Goal: Task Accomplishment & Management: Complete application form

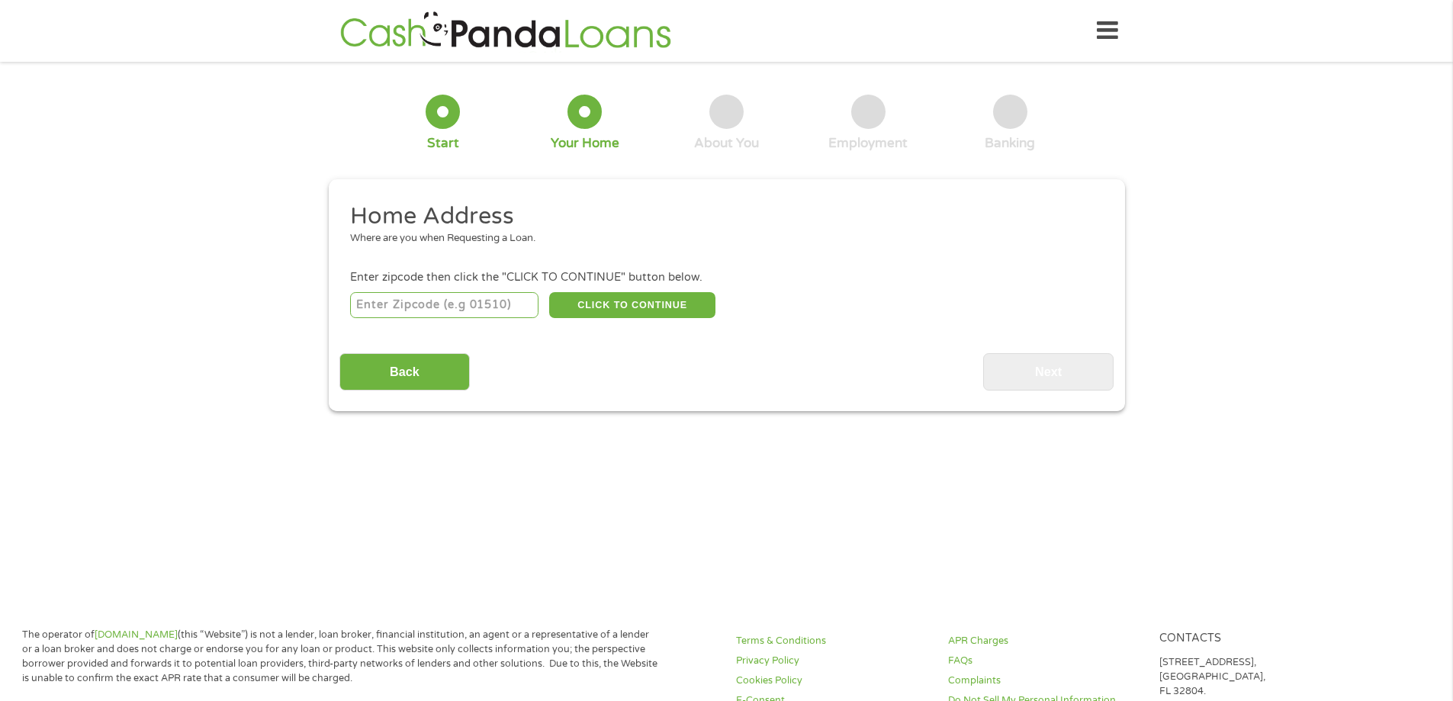
click at [444, 310] on input "number" at bounding box center [444, 305] width 188 height 26
type input "21211"
click at [635, 298] on button "CLICK TO CONTINUE" at bounding box center [632, 305] width 166 height 26
type input "21211"
type input "[GEOGRAPHIC_DATA]"
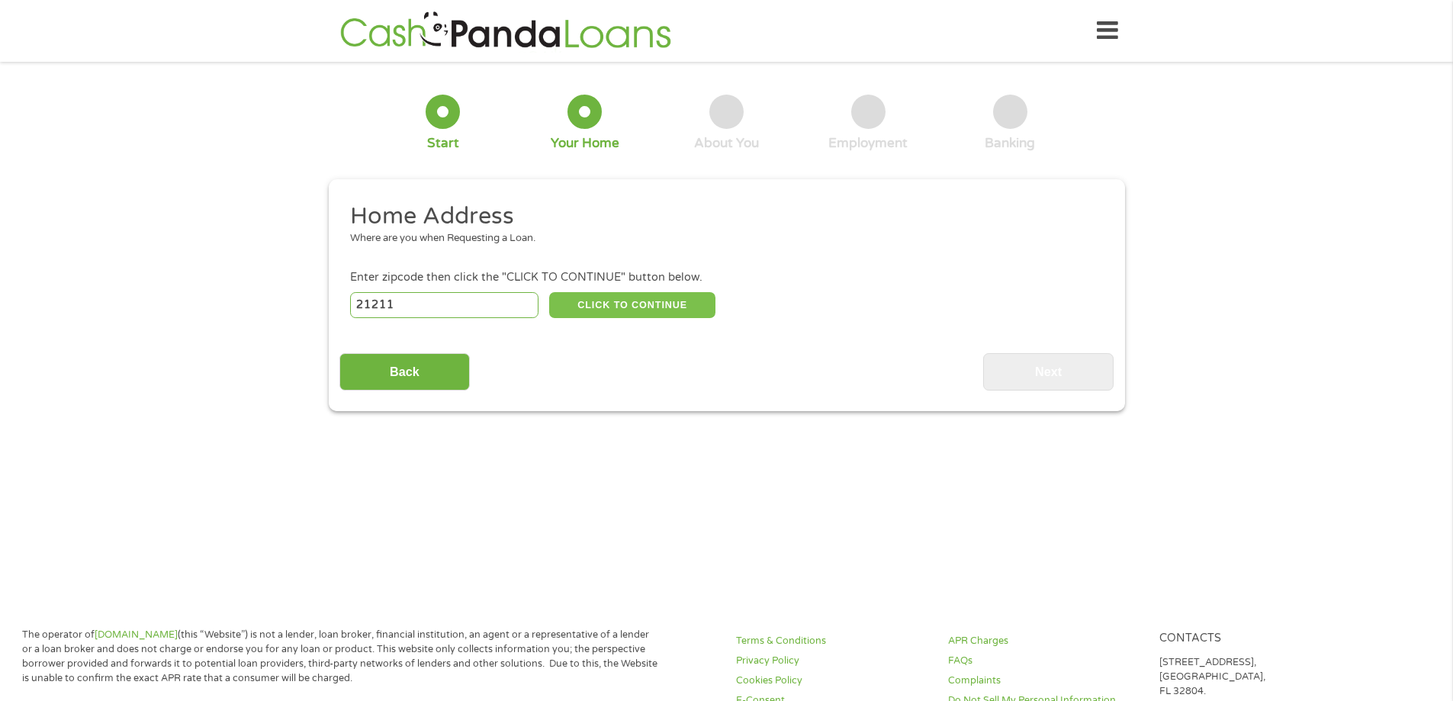
select select "[US_STATE]"
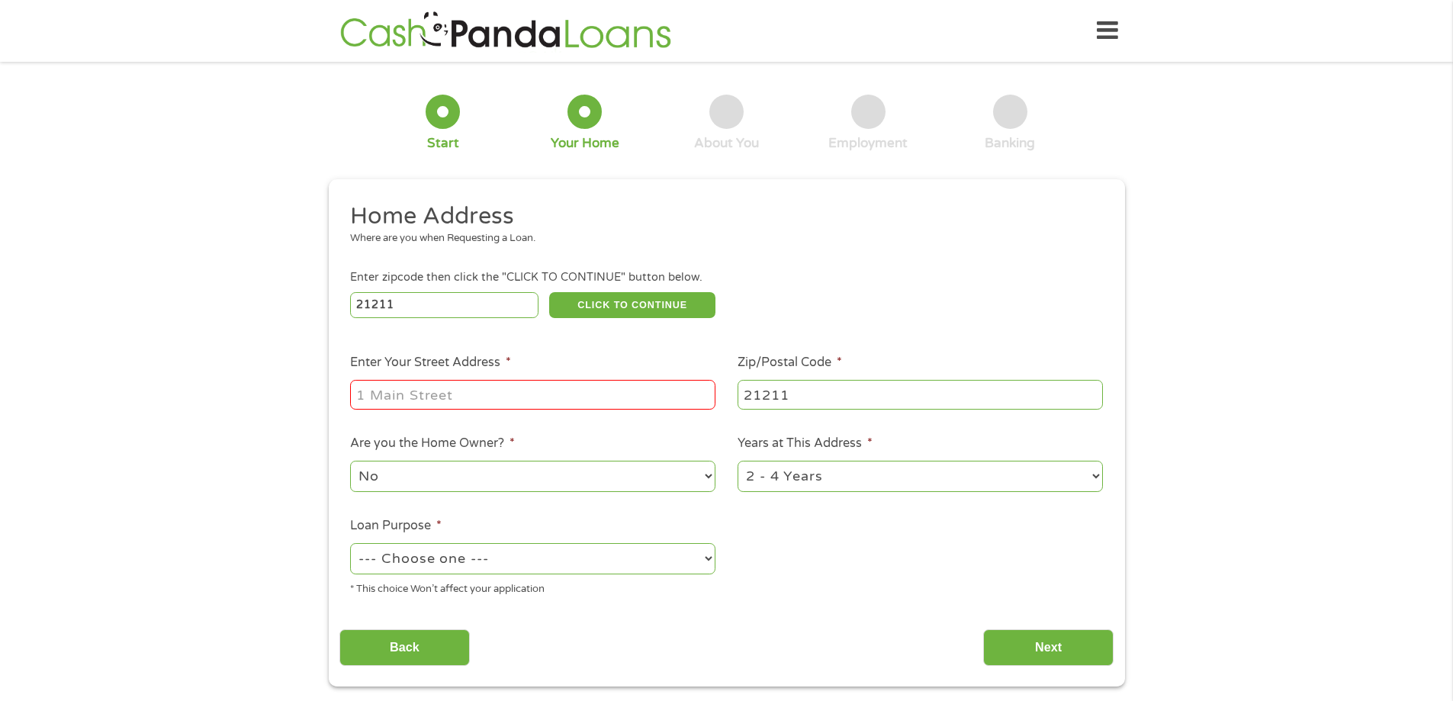
drag, startPoint x: 454, startPoint y: 392, endPoint x: 470, endPoint y: 391, distance: 15.3
click at [454, 392] on input "Enter Your Street Address *" at bounding box center [532, 394] width 365 height 29
type input "[STREET_ADDRESS]"
click at [705, 471] on select "No Yes" at bounding box center [532, 476] width 365 height 31
click at [350, 461] on select "No Yes" at bounding box center [532, 476] width 365 height 31
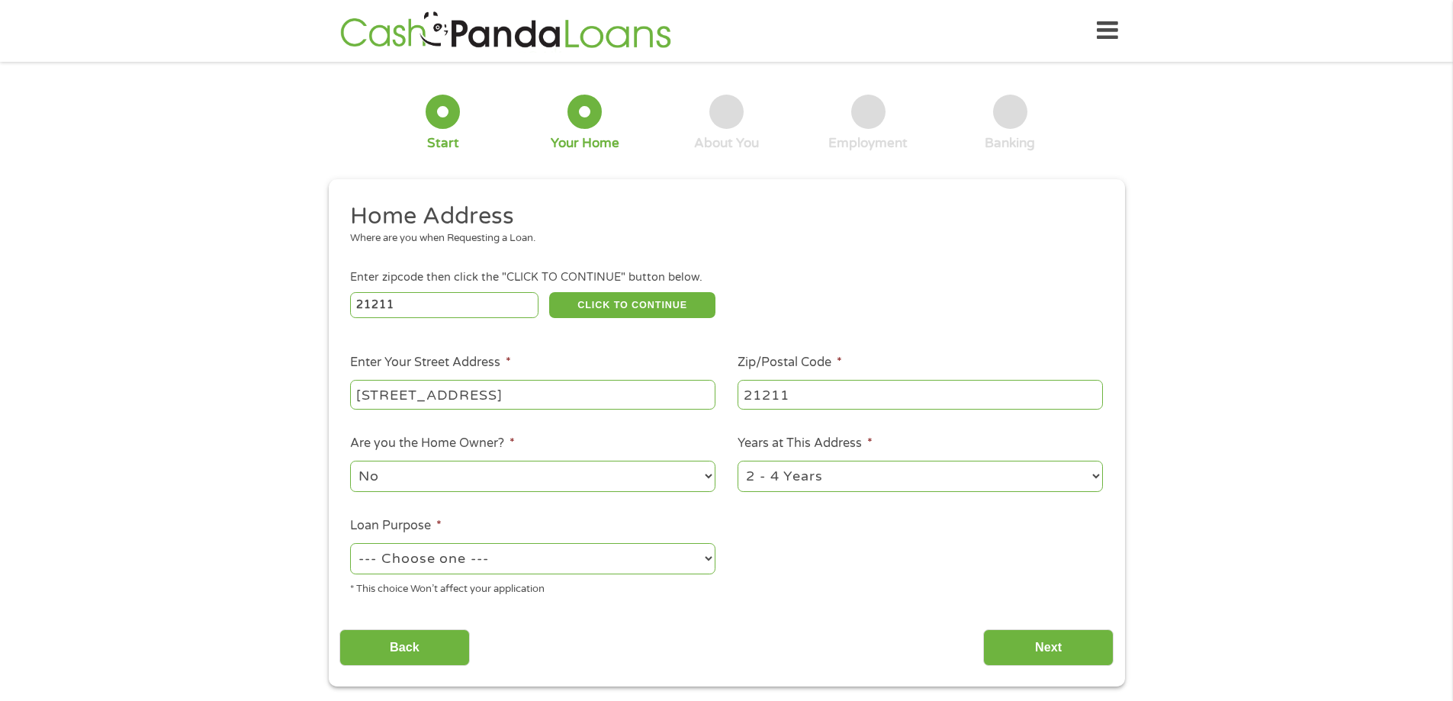
click at [1084, 473] on select "1 Year or less 1 - 2 Years 2 - 4 Years Over 4 Years" at bounding box center [919, 476] width 365 height 31
select select "12months"
click at [737, 461] on select "1 Year or less 1 - 2 Years 2 - 4 Years Over 4 Years" at bounding box center [919, 476] width 365 height 31
click at [707, 552] on select "--- Choose one --- Pay Bills Debt Consolidation Home Improvement Major Purchase…" at bounding box center [532, 558] width 365 height 31
select select "other"
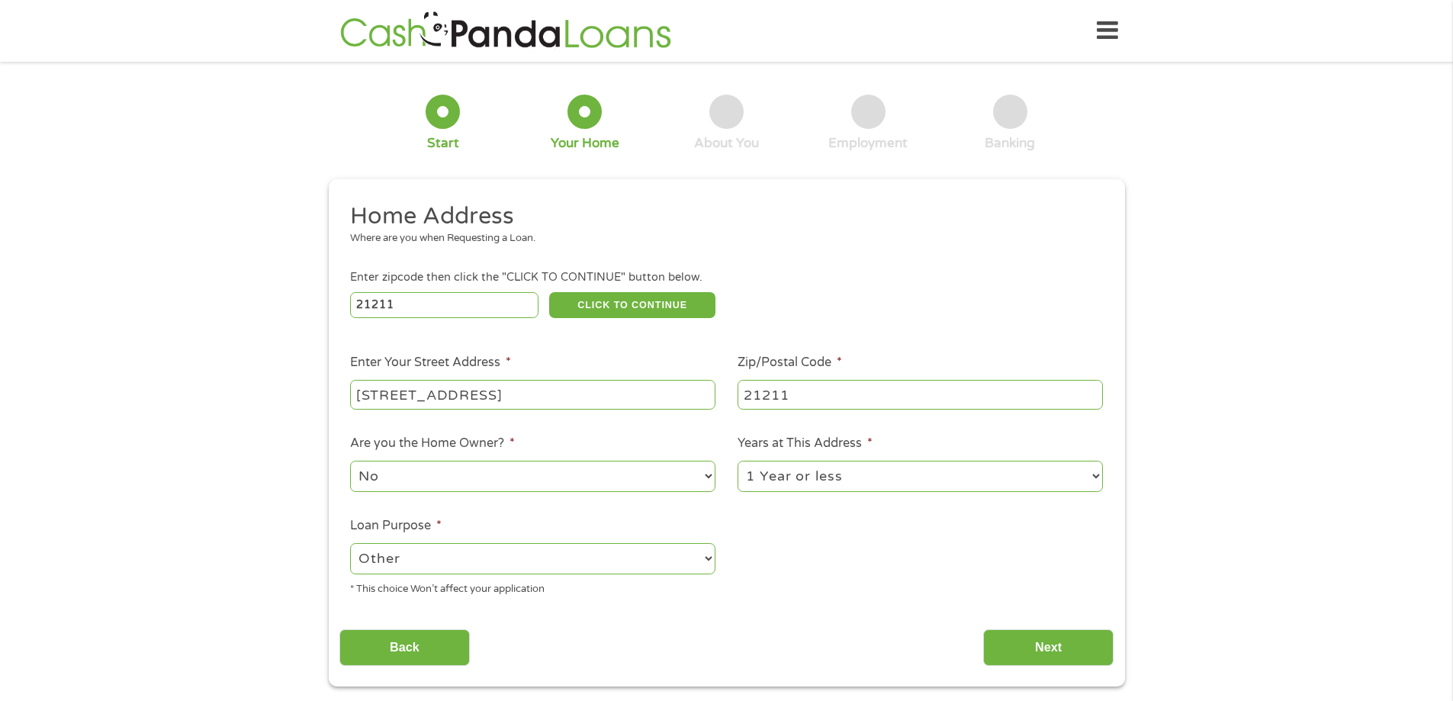
click at [350, 543] on select "--- Choose one --- Pay Bills Debt Consolidation Home Improvement Major Purchase…" at bounding box center [532, 558] width 365 height 31
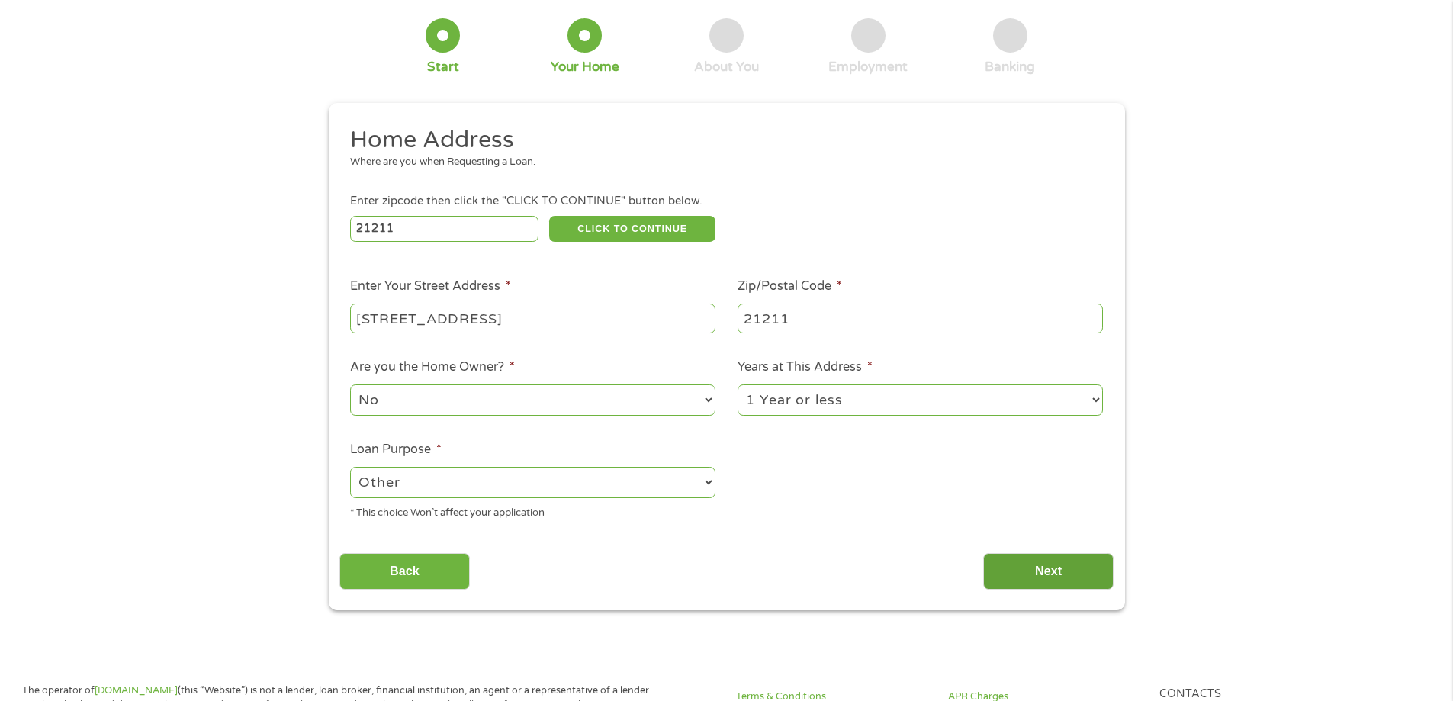
click at [1102, 570] on input "Next" at bounding box center [1048, 571] width 130 height 37
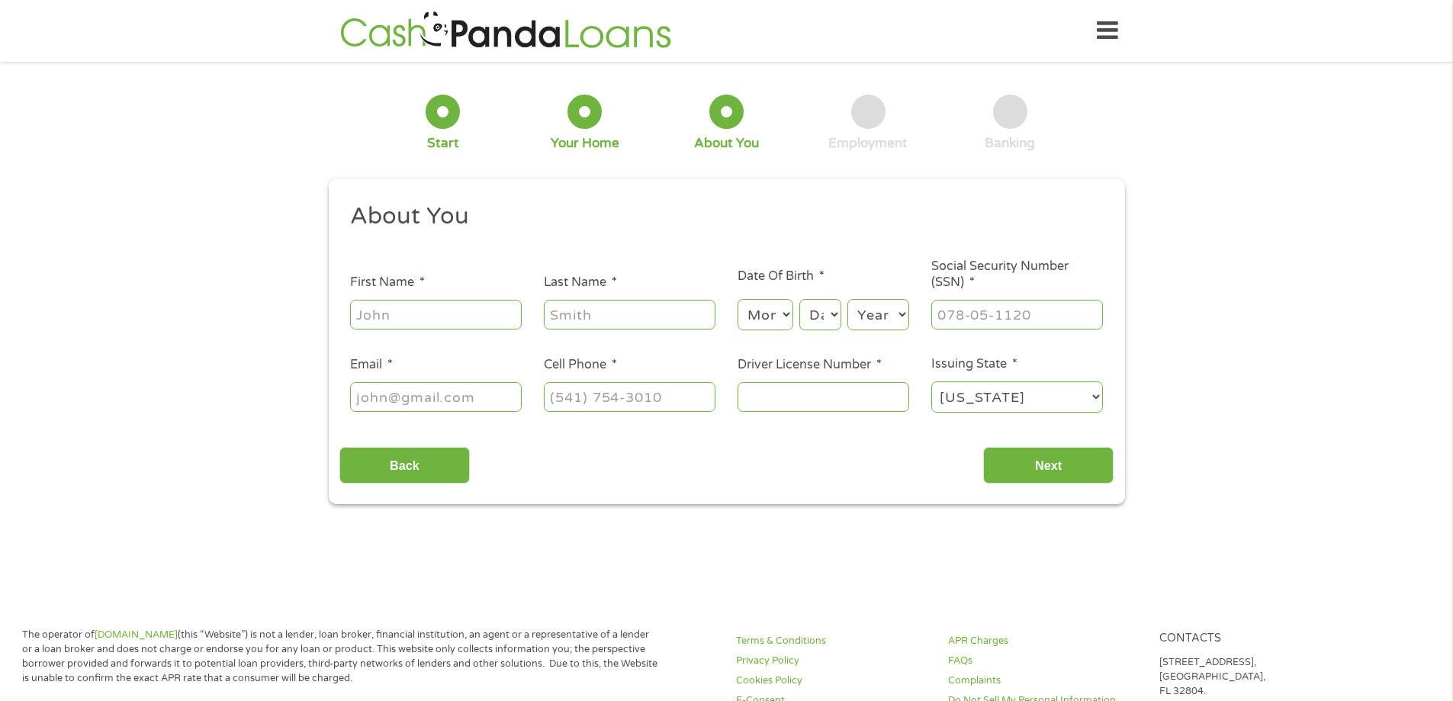
scroll to position [6, 6]
click at [407, 319] on input "First Name *" at bounding box center [436, 314] width 172 height 29
type input "[PERSON_NAME]"
type input "[EMAIL_ADDRESS][DOMAIN_NAME]"
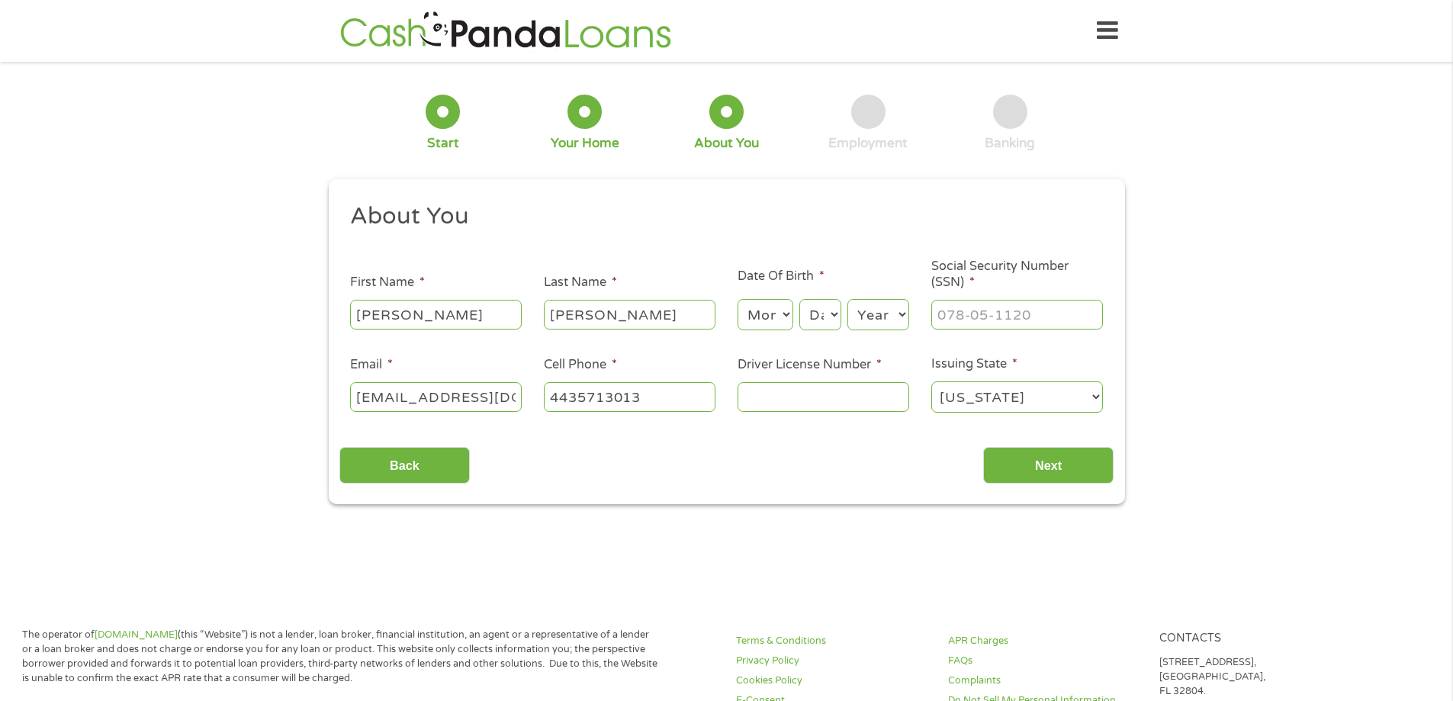
type input "[PHONE_NUMBER]"
click at [784, 310] on select "Month 1 2 3 4 5 6 7 8 9 10 11 12" at bounding box center [765, 314] width 56 height 31
select select "9"
click at [737, 299] on select "Month 1 2 3 4 5 6 7 8 9 10 11 12" at bounding box center [765, 314] width 56 height 31
click at [827, 306] on select "Day 1 2 3 4 5 6 7 8 9 10 11 12 13 14 15 16 17 18 19 20 21 22 23 24 25 26 27 28 …" at bounding box center [819, 314] width 41 height 31
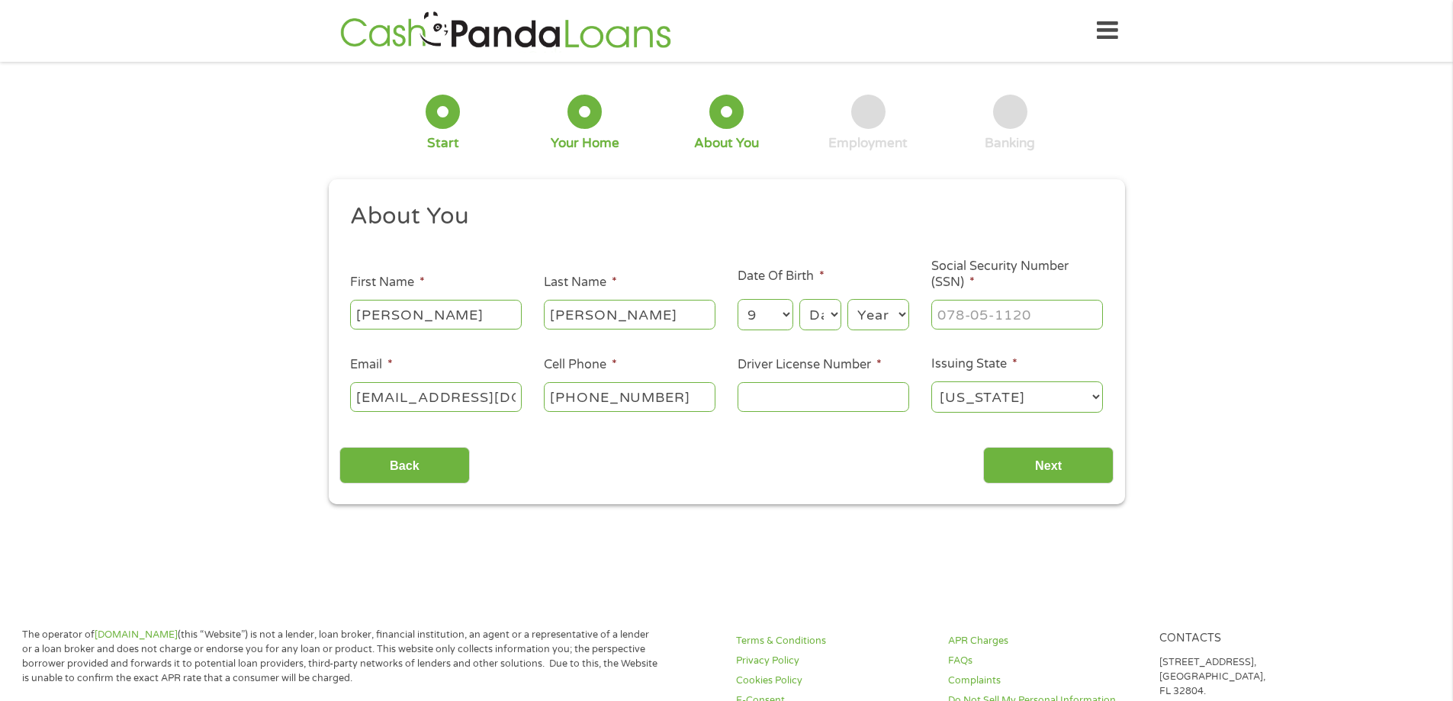
select select "7"
click at [799, 299] on select "Day 1 2 3 4 5 6 7 8 9 10 11 12 13 14 15 16 17 18 19 20 21 22 23 24 25 26 27 28 …" at bounding box center [819, 314] width 41 height 31
click at [896, 317] on select "Year [DATE] 2006 2005 2004 2003 2002 2001 2000 1999 1998 1997 1996 1995 1994 19…" at bounding box center [878, 314] width 62 height 31
select select "1964"
click at [847, 299] on select "Year [DATE] 2006 2005 2004 2003 2002 2001 2000 1999 1998 1997 1996 1995 1994 19…" at bounding box center [878, 314] width 62 height 31
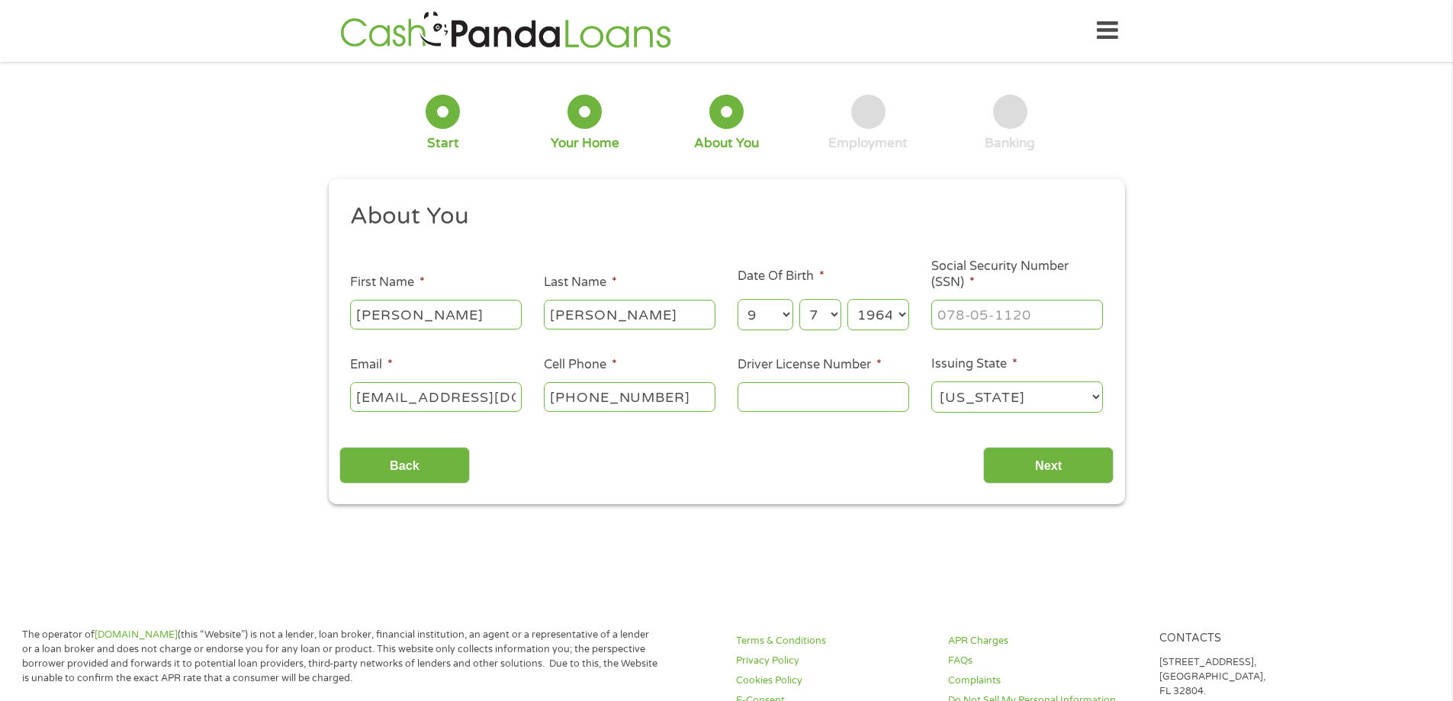
click at [793, 408] on input "Driver License Number *" at bounding box center [823, 396] width 172 height 29
type input "MD-10276691494"
click at [975, 312] on input "___-__-____" at bounding box center [1017, 314] width 172 height 29
type input "214-86-4767"
click at [1046, 459] on input "Next" at bounding box center [1048, 465] width 130 height 37
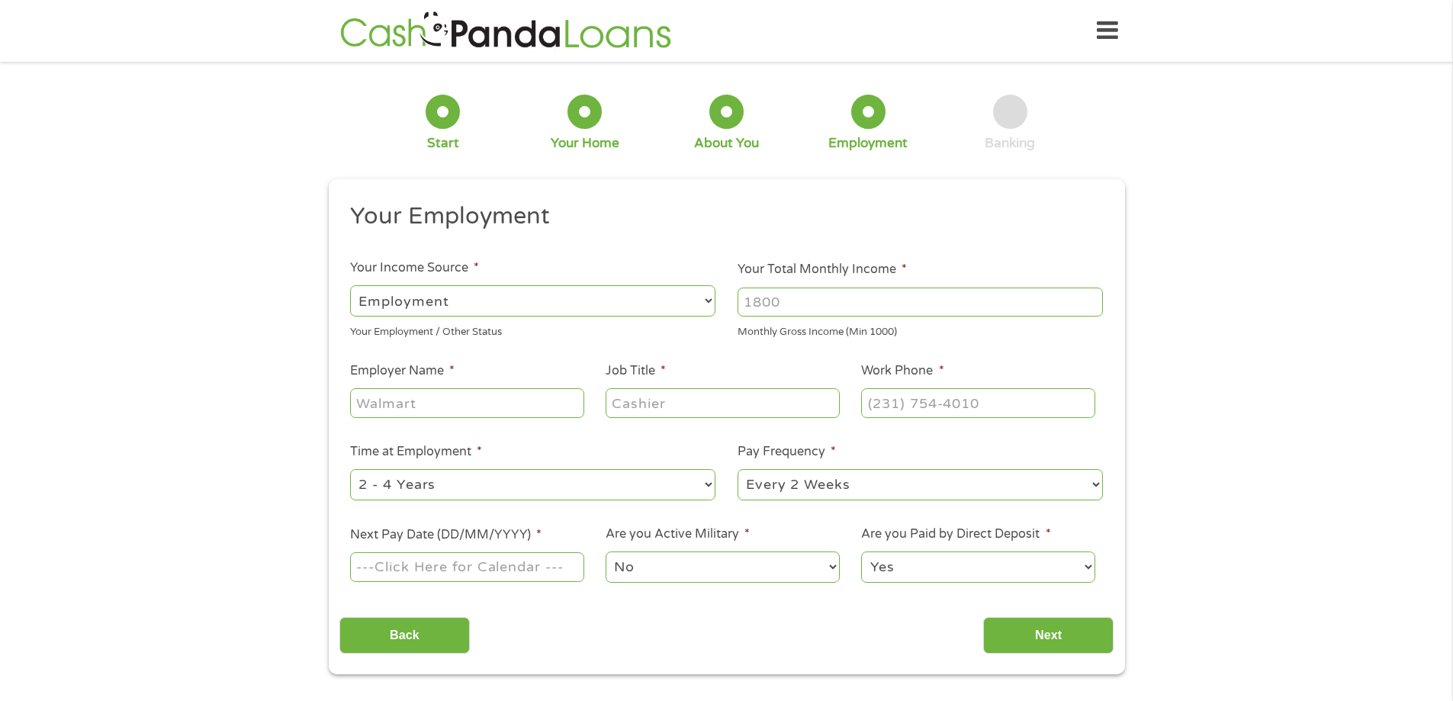
click at [692, 307] on select "--- Choose one --- Employment [DEMOGRAPHIC_DATA] Benefits" at bounding box center [532, 300] width 365 height 31
click at [350, 285] on select "--- Choose one --- Employment [DEMOGRAPHIC_DATA] Benefits" at bounding box center [532, 300] width 365 height 31
click at [789, 305] on input "Your Total Monthly Income *" at bounding box center [919, 301] width 365 height 29
type input "2850"
type input "s"
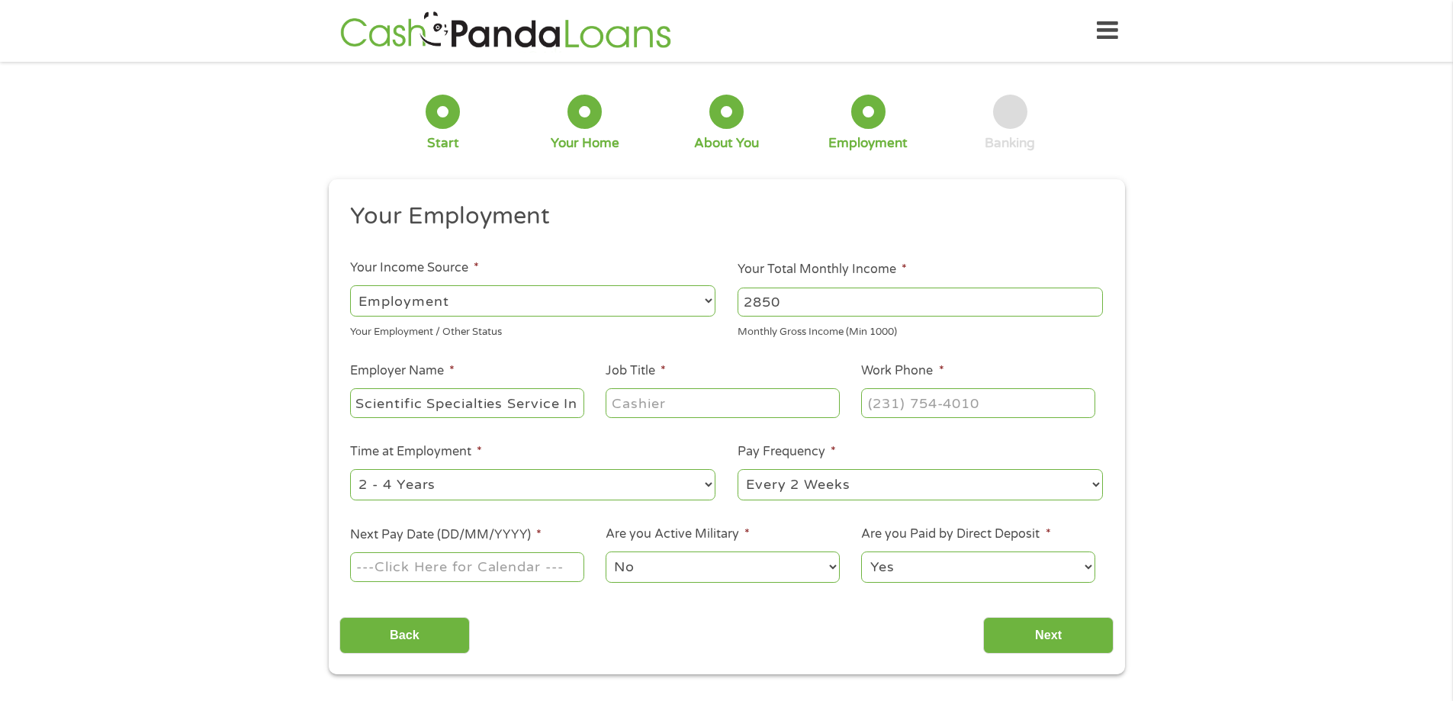
scroll to position [0, 10]
type input "Scientific Specialties Service Inc"
type input "Logistics Manager"
type input "[PHONE_NUMBER]"
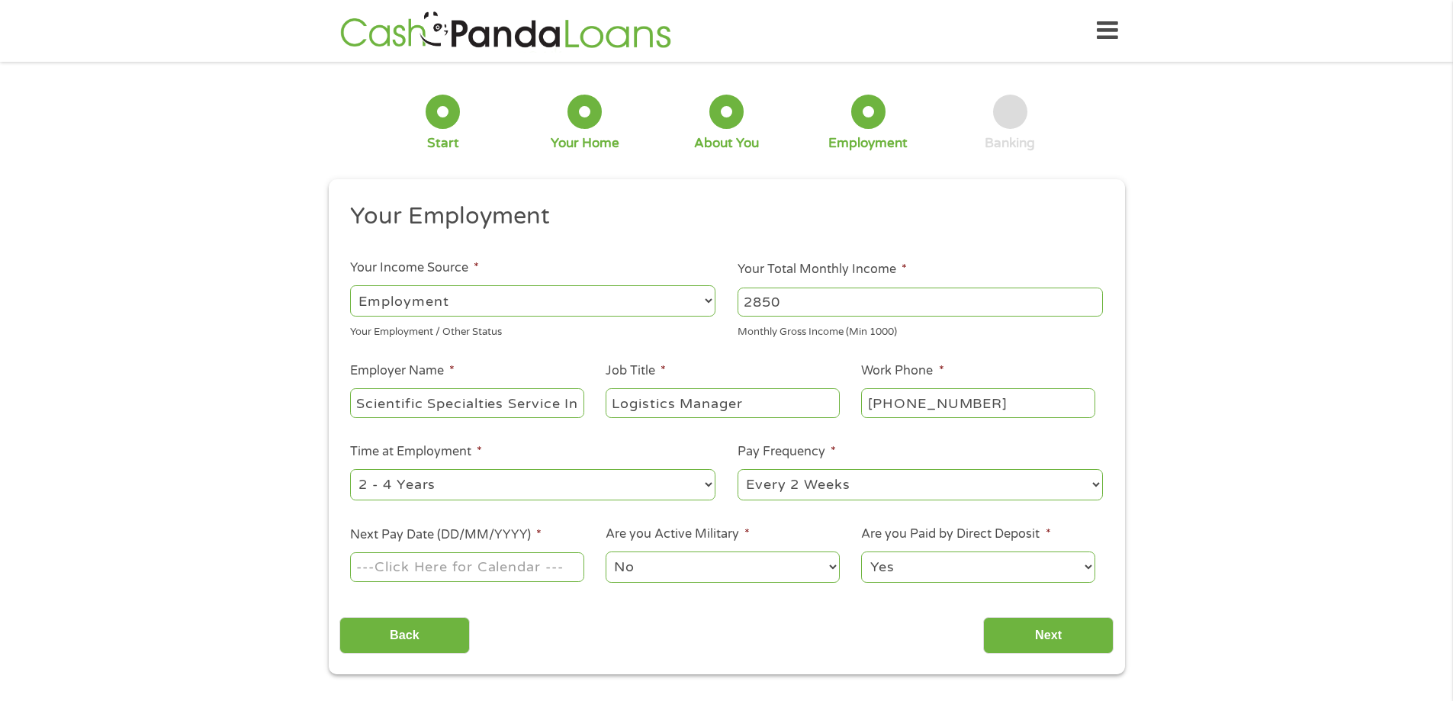
click at [687, 488] on select "--- Choose one --- 1 Year or less 1 - 2 Years 2 - 4 Years Over 4 Years" at bounding box center [532, 484] width 365 height 31
select select "60months"
click at [350, 469] on select "--- Choose one --- 1 Year or less 1 - 2 Years 2 - 4 Years Over 4 Years" at bounding box center [532, 484] width 365 height 31
click at [485, 570] on input "Next Pay Date (DD/MM/YYYY) *" at bounding box center [466, 566] width 233 height 29
type input "[DATE]"
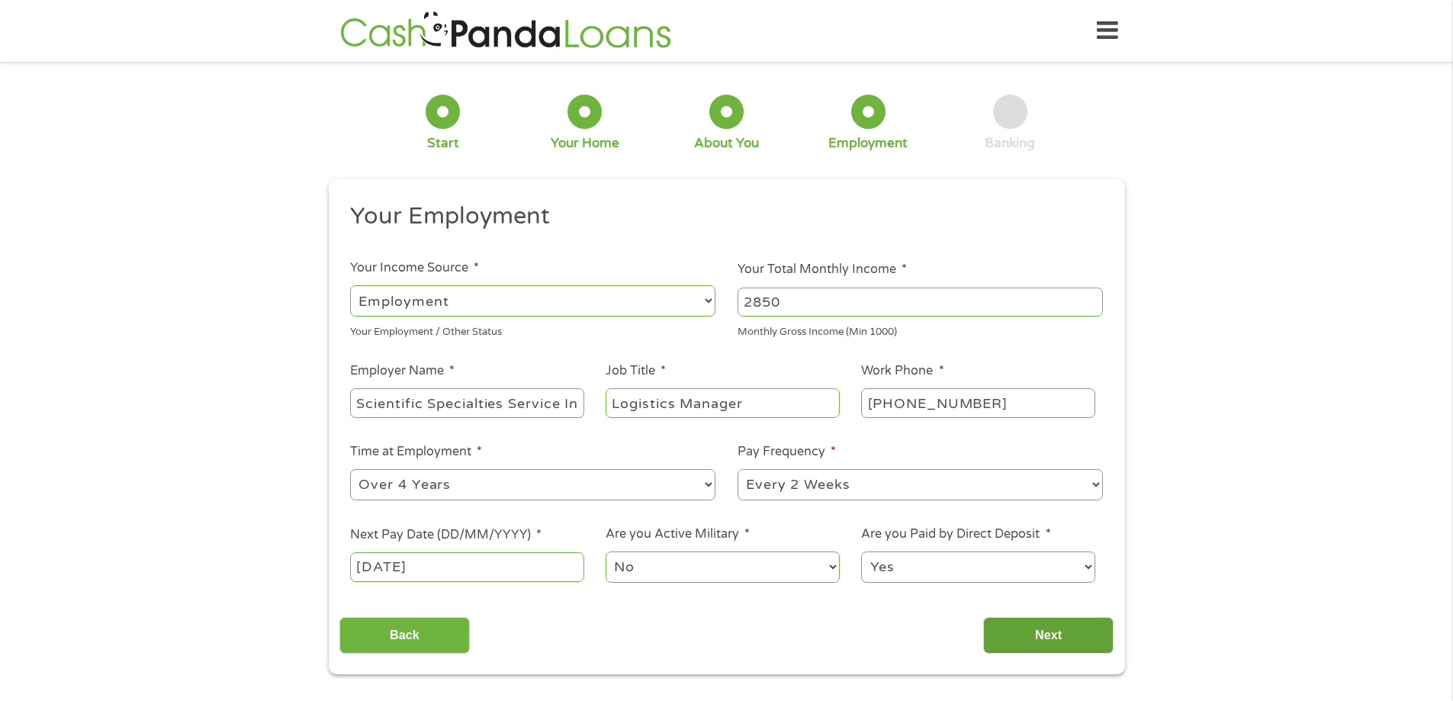
click at [1045, 641] on input "Next" at bounding box center [1048, 635] width 130 height 37
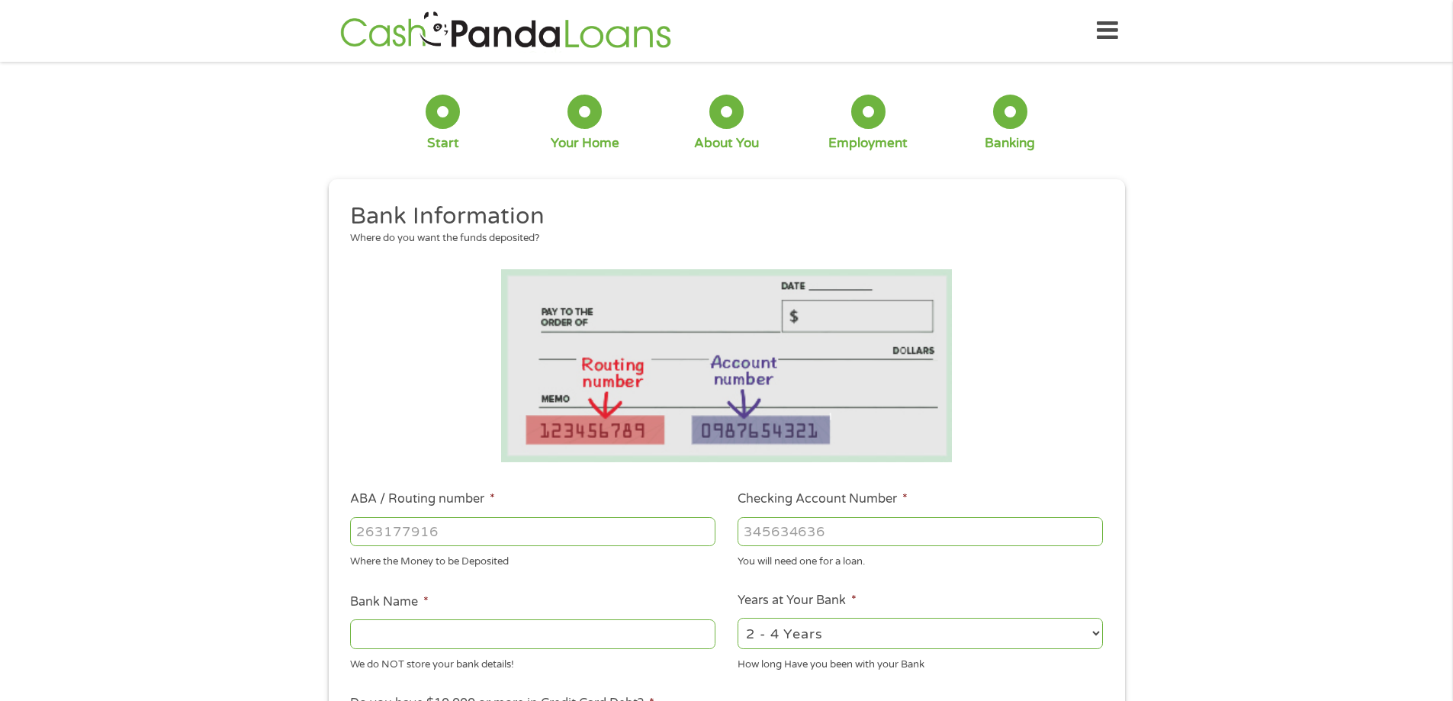
click at [472, 531] on input "ABA / Routing number *" at bounding box center [532, 531] width 365 height 29
type input "055003201"
type input "[PERSON_NAME] FARGO BANK"
type input "055003201"
click at [789, 523] on input "Checking Account Number *" at bounding box center [919, 531] width 365 height 29
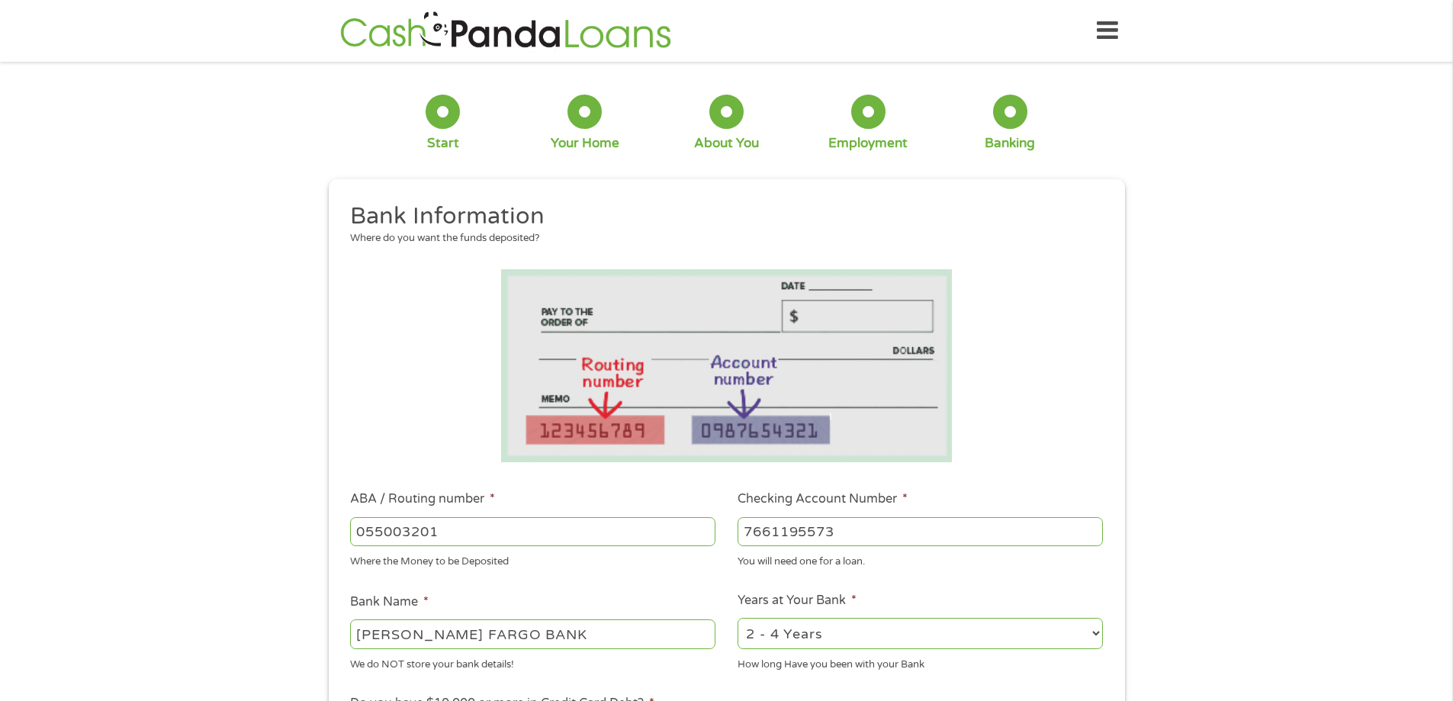
scroll to position [305, 0]
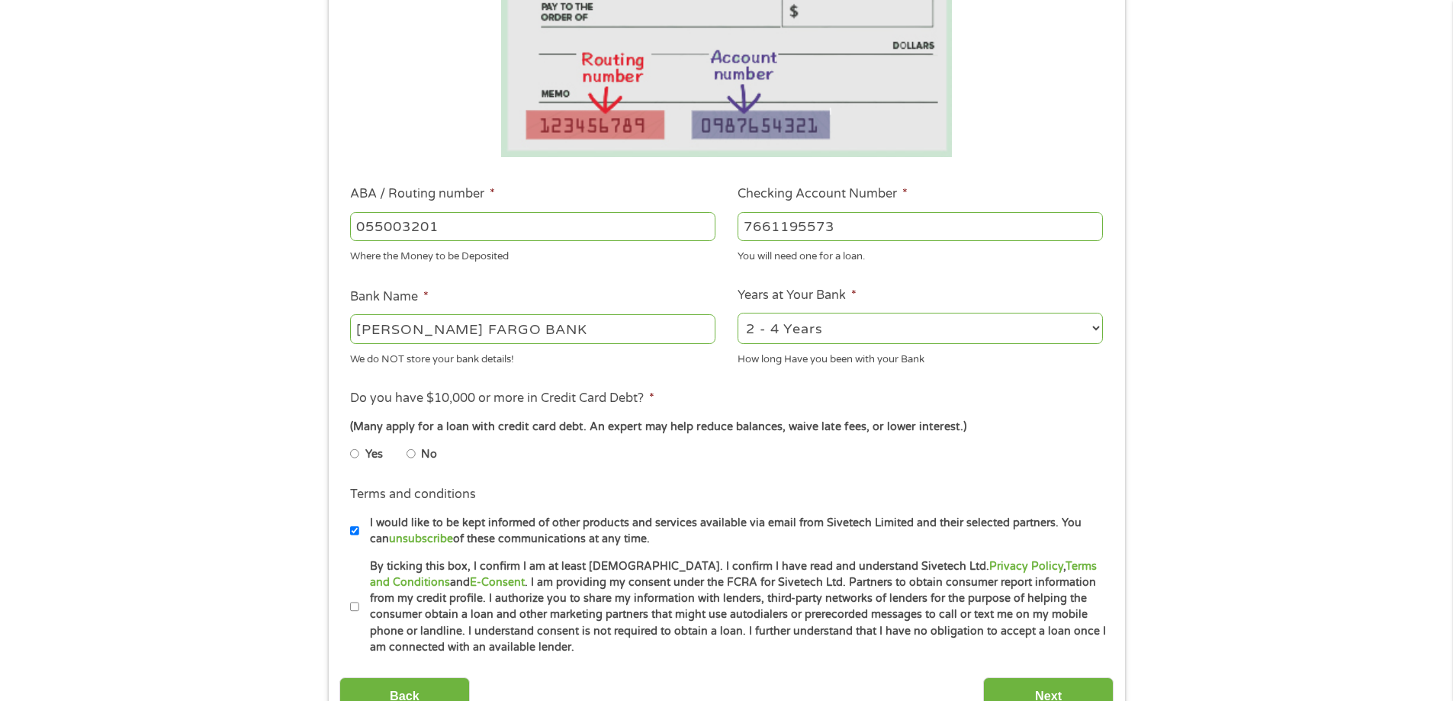
type input "7661195573"
click at [413, 456] on input "No" at bounding box center [410, 454] width 9 height 24
radio input "true"
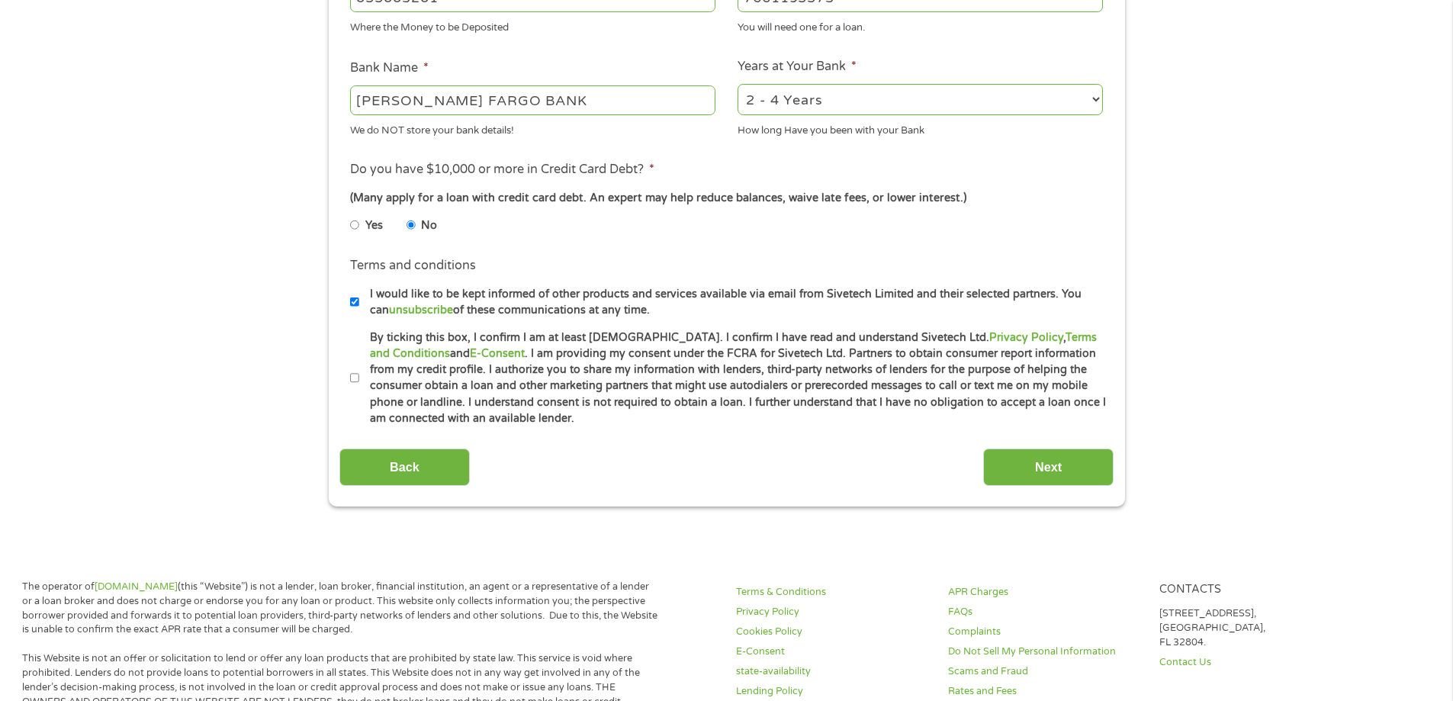
click at [359, 383] on label "By ticking this box, I confirm I am at least [DEMOGRAPHIC_DATA]. I confirm I ha…" at bounding box center [733, 378] width 748 height 98
click at [359, 383] on input "By ticking this box, I confirm I am at least [DEMOGRAPHIC_DATA]. I confirm I ha…" at bounding box center [354, 378] width 9 height 24
checkbox input "true"
click at [997, 460] on input "Next" at bounding box center [1048, 466] width 130 height 37
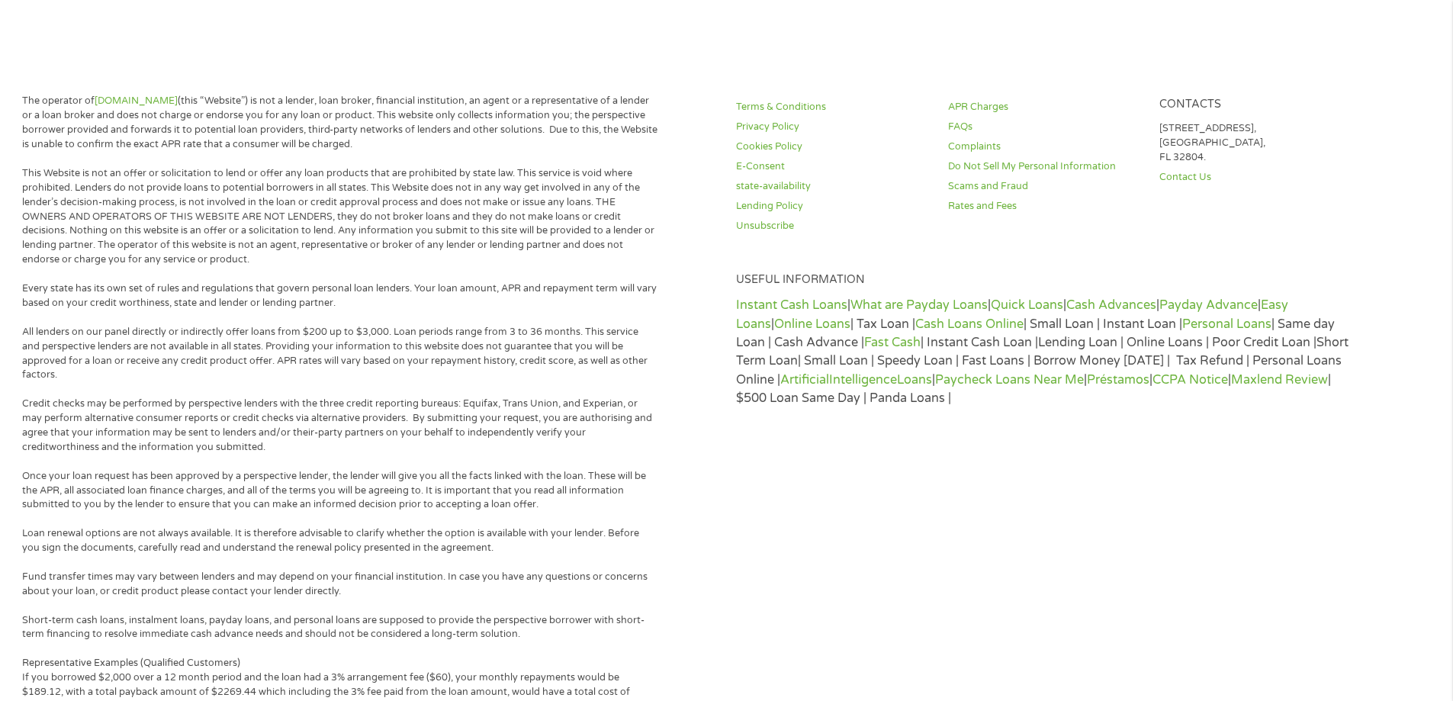
scroll to position [0, 0]
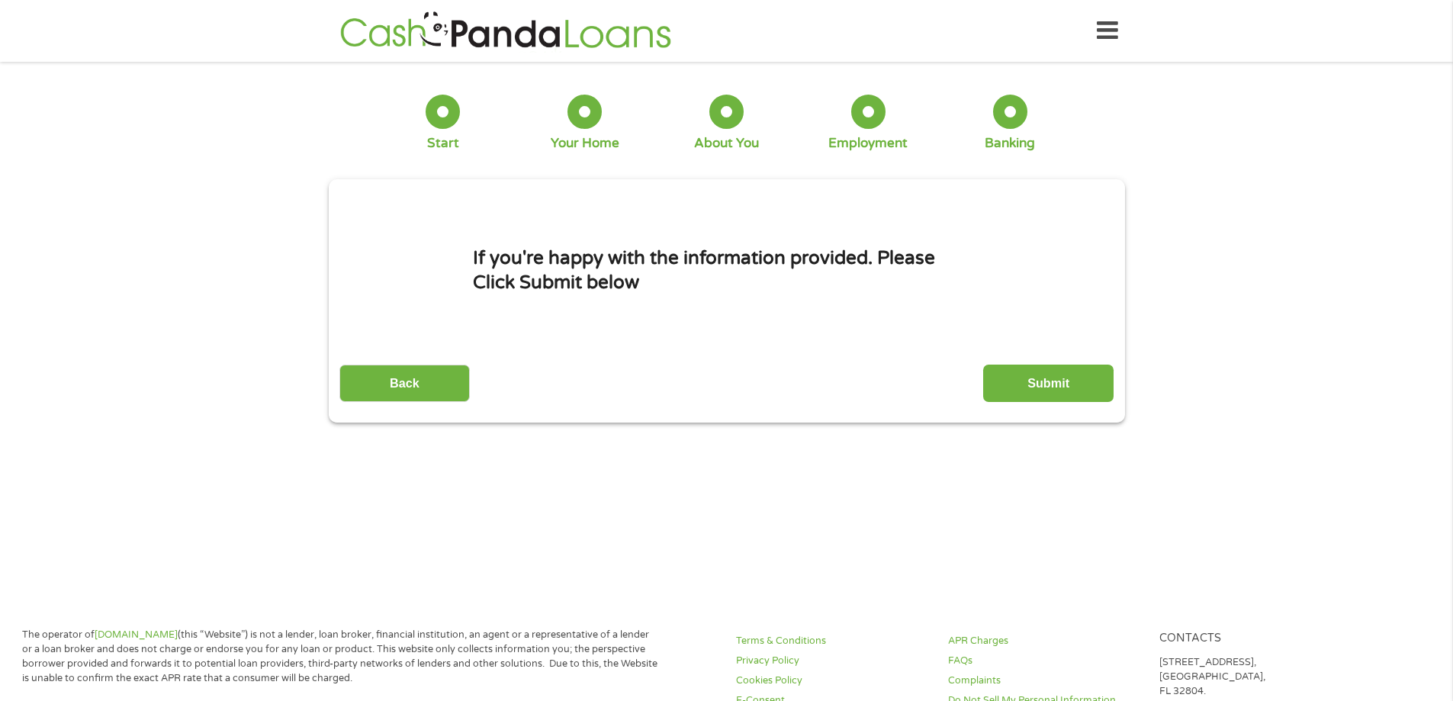
click at [1039, 396] on input "Submit" at bounding box center [1048, 383] width 130 height 37
